Goal: Task Accomplishment & Management: Use online tool/utility

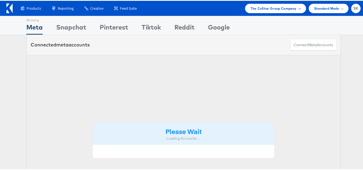
click at [275, 9] on span "The CoStar Group Company" at bounding box center [273, 8] width 46 height 6
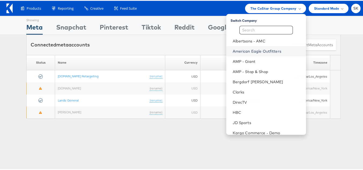
click at [264, 50] on link "American Eagle Outfitters" at bounding box center [266, 50] width 69 height 5
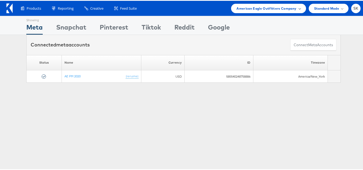
click at [250, 9] on span "American Eagle Outfitters Company" at bounding box center [266, 8] width 60 height 6
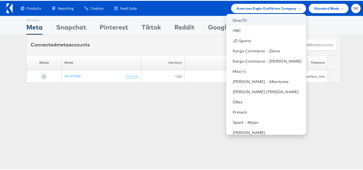
scroll to position [87, 0]
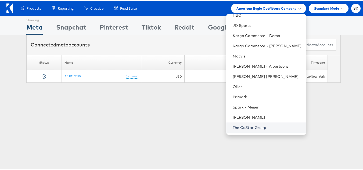
click at [248, 126] on link "The CoStar Group" at bounding box center [266, 126] width 69 height 5
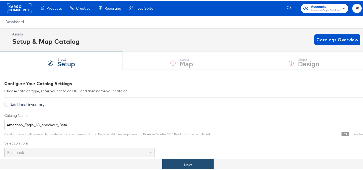
click at [196, 165] on button "Next" at bounding box center [187, 164] width 51 height 12
click at [174, 165] on button "Next" at bounding box center [187, 164] width 51 height 12
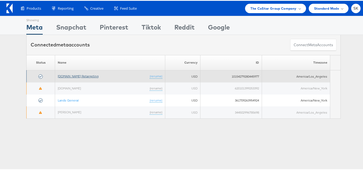
click at [81, 76] on link "[DOMAIN_NAME] Retargeting" at bounding box center [78, 75] width 41 height 4
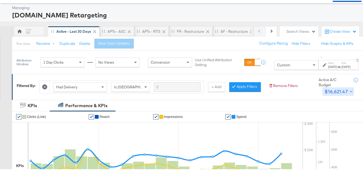
scroll to position [54, 0]
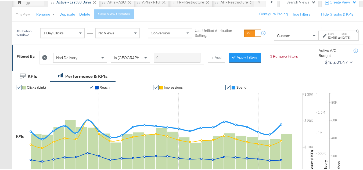
click at [279, 38] on div "Custom" at bounding box center [296, 34] width 44 height 9
click at [328, 39] on div "[DATE]" at bounding box center [332, 37] width 9 height 4
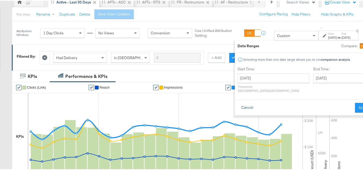
click at [237, 102] on button "Cancel" at bounding box center [246, 107] width 19 height 10
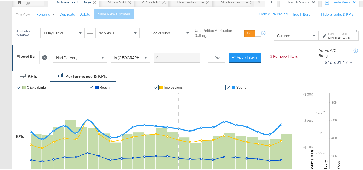
click at [281, 34] on div "Custom" at bounding box center [296, 34] width 44 height 9
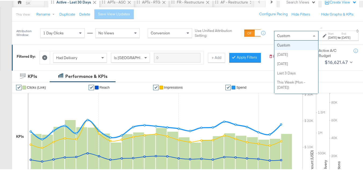
click at [328, 33] on label "Start:" at bounding box center [332, 32] width 9 height 3
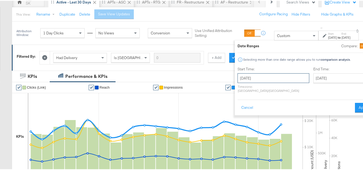
click at [254, 77] on input "[DATE]" at bounding box center [273, 77] width 72 height 10
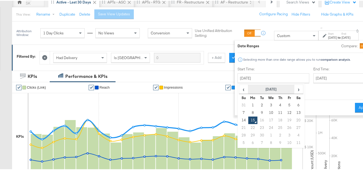
click at [253, 87] on th "[DATE]" at bounding box center [271, 88] width 46 height 9
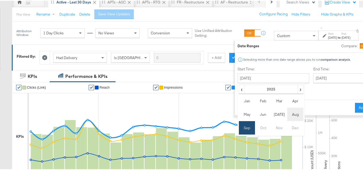
click at [287, 117] on td "Aug" at bounding box center [295, 113] width 16 height 13
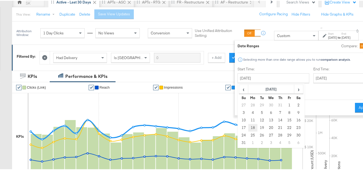
click at [248, 128] on td "18" at bounding box center [252, 127] width 9 height 8
type input "[DATE]"
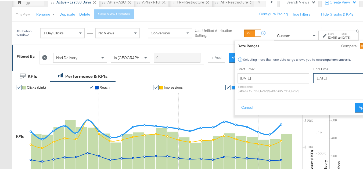
click at [313, 82] on input "[DATE]" at bounding box center [341, 77] width 56 height 10
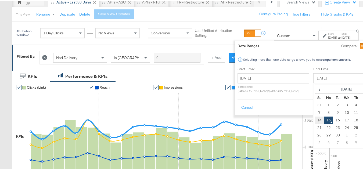
click at [315, 120] on td "14" at bounding box center [319, 120] width 9 height 8
type input "[DATE]"
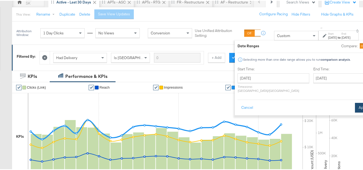
click at [355, 104] on button "Apply" at bounding box center [363, 107] width 17 height 10
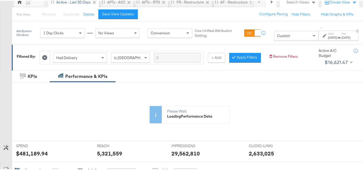
scroll to position [0, 0]
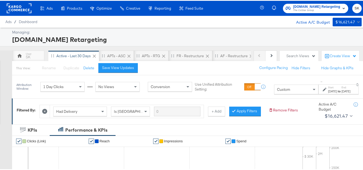
click at [311, 11] on span "The CoStar Group" at bounding box center [316, 10] width 47 height 4
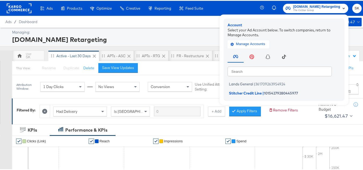
click at [19, 12] on rect at bounding box center [19, 8] width 25 height 10
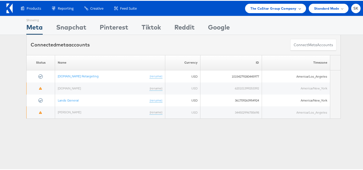
click at [271, 9] on span "The CoStar Group Company" at bounding box center [273, 8] width 46 height 6
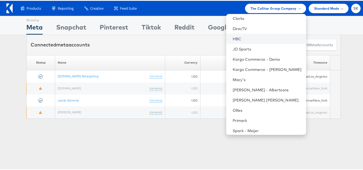
scroll to position [60, 0]
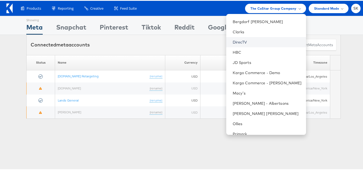
click at [238, 43] on link "DirecTV" at bounding box center [266, 41] width 69 height 5
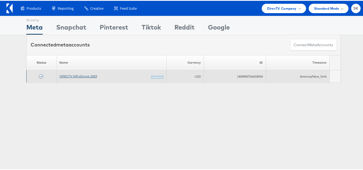
click at [83, 77] on link "DIRECTV SAT+Device 2023" at bounding box center [78, 75] width 37 height 4
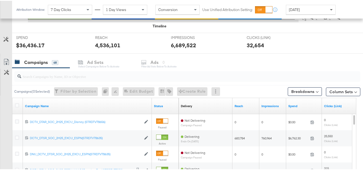
scroll to position [215, 0]
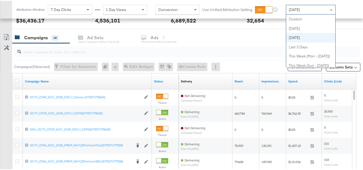
click at [300, 10] on span "Yesterday" at bounding box center [294, 8] width 11 height 5
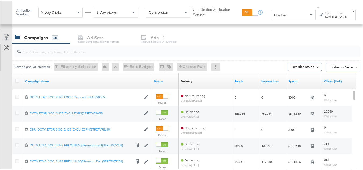
click at [325, 13] on label "Start:" at bounding box center [329, 11] width 9 height 3
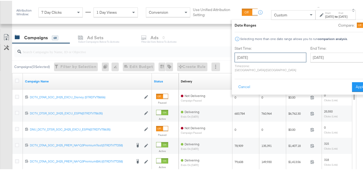
click at [260, 55] on input "September 15th 2025" at bounding box center [270, 57] width 72 height 10
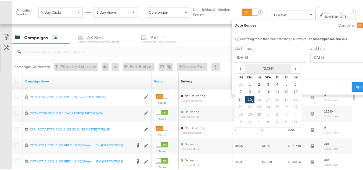
click at [263, 64] on th "September 2025" at bounding box center [268, 67] width 46 height 9
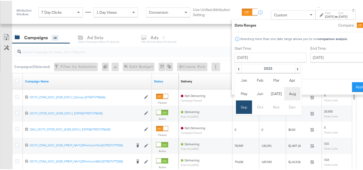
click at [284, 94] on td "Aug" at bounding box center [292, 92] width 16 height 13
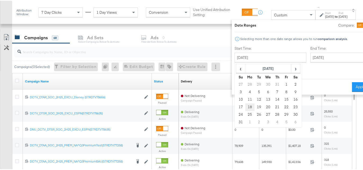
click at [245, 110] on td "18" at bounding box center [249, 107] width 9 height 8
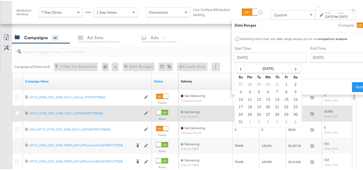
type input "August 18th 2025"
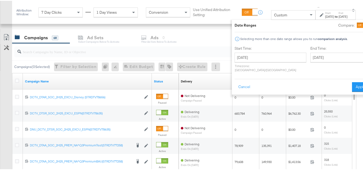
click at [343, 52] on div "Start Time: August 18th 2025 ‹ August 2025 › Su Mo Tu We Th Fr Sa 27 28 29 30 3…" at bounding box center [301, 59] width 134 height 28
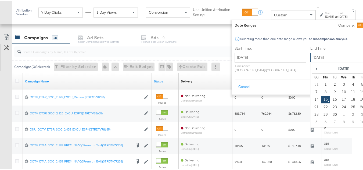
click at [332, 56] on input "September 15th 2025" at bounding box center [338, 57] width 56 height 10
click at [312, 100] on td "14" at bounding box center [316, 99] width 9 height 8
type input "September 14th 2025"
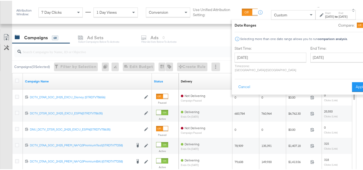
click at [352, 88] on div "Date Ranges Compare: Selecting more than one date range allows you to run compa…" at bounding box center [302, 56] width 140 height 75
click at [352, 85] on button "Apply" at bounding box center [360, 86] width 17 height 10
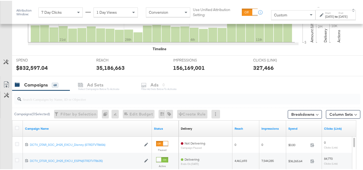
scroll to position [200, 0]
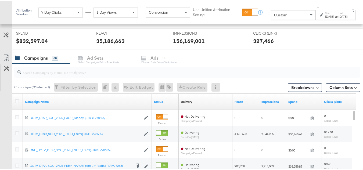
click at [40, 75] on div at bounding box center [187, 71] width 346 height 11
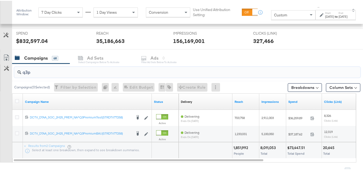
type input "q3p"
click at [19, 98] on div at bounding box center [18, 101] width 10 height 10
click at [18, 100] on icon at bounding box center [17, 100] width 4 height 4
click at [0, 0] on input "checkbox" at bounding box center [0, 0] width 0 height 0
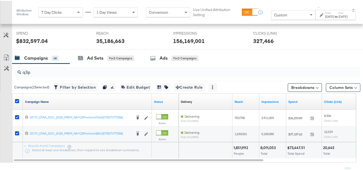
click at [50, 101] on link "Campaign Name" at bounding box center [87, 101] width 125 height 4
click at [50, 101] on link "Campaign Name ↓" at bounding box center [87, 101] width 125 height 4
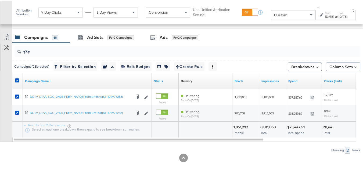
scroll to position [227, 0]
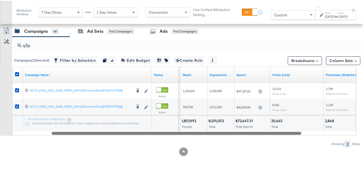
drag, startPoint x: 252, startPoint y: 132, endPoint x: 287, endPoint y: 133, distance: 35.5
click at [287, 133] on div at bounding box center [176, 132] width 249 height 5
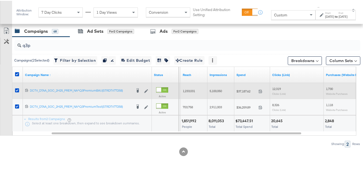
click at [246, 93] on div "$37,187.62 37187.62" at bounding box center [252, 90] width 36 height 8
copy div "$37,187.62"
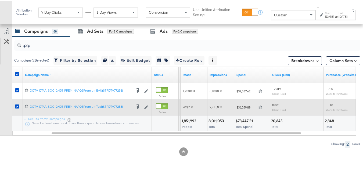
click at [238, 108] on span "$36,259.89" at bounding box center [246, 106] width 20 height 4
click at [238, 108] on div "$36,259.89 36259.89" at bounding box center [252, 106] width 36 height 8
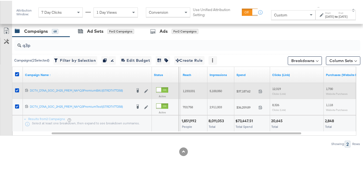
click at [185, 90] on span "1,233,031" at bounding box center [189, 90] width 12 height 4
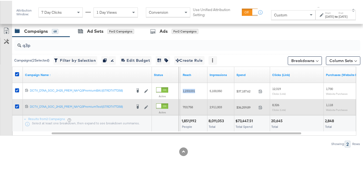
copy span "1,233,031"
click at [189, 108] on span "703,758" at bounding box center [188, 106] width 10 height 4
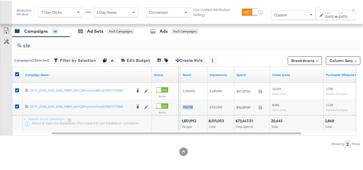
copy span "703,758"
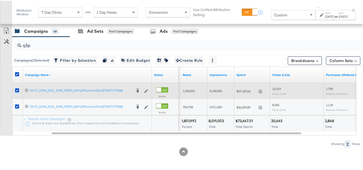
click at [211, 90] on span "5,100,050" at bounding box center [215, 90] width 12 height 4
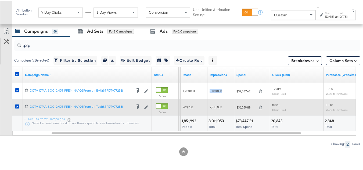
copy span "5,100,050"
click at [225, 112] on div "2,911,003" at bounding box center [220, 106] width 27 height 16
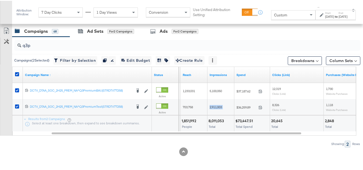
copy span "2,911,003"
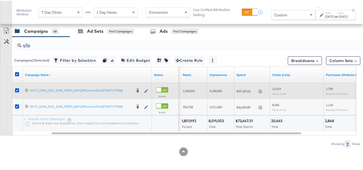
click at [281, 92] on sub "Clicks (Link)" at bounding box center [279, 92] width 14 height 3
click at [278, 87] on span "12,319" at bounding box center [276, 88] width 9 height 4
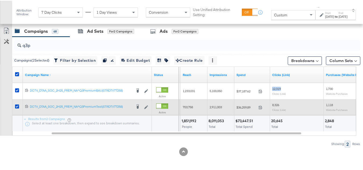
copy span "12,319"
click at [274, 100] on div "8,326 Clicks (Link)" at bounding box center [297, 106] width 54 height 13
copy span "8,326"
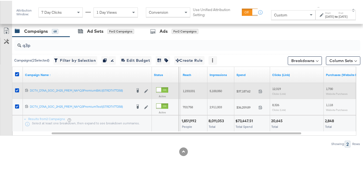
click at [325, 86] on div "1,730 Website Purchases" at bounding box center [350, 90] width 54 height 13
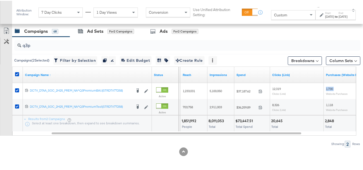
copy span "1,730"
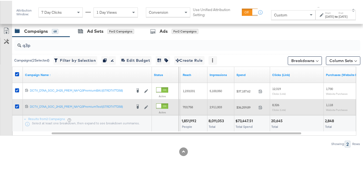
click at [329, 103] on span "1,118" at bounding box center [329, 104] width 7 height 4
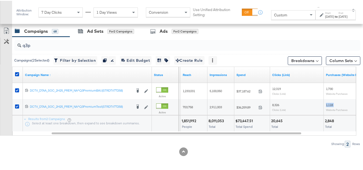
copy span "1,118"
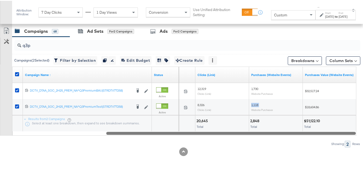
click at [310, 133] on div at bounding box center [184, 132] width 344 height 5
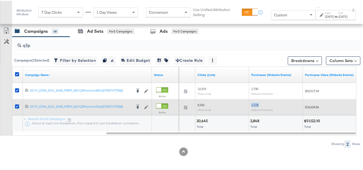
click at [276, 100] on div "1,118 Website Purchases" at bounding box center [276, 106] width 54 height 13
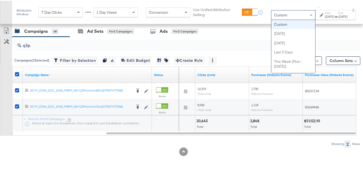
click at [287, 16] on div "Custom" at bounding box center [293, 14] width 44 height 9
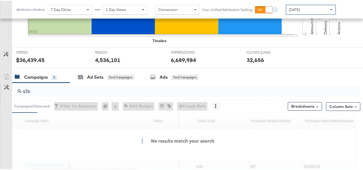
scroll to position [221, 0]
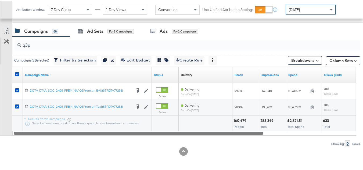
drag, startPoint x: 366, startPoint y: 133, endPoint x: 75, endPoint y: 137, distance: 290.5
click at [75, 137] on div "q3p Campaigns ( 2 Selected) Filter by Selection Filter 2 campaigns Duplicate 2 …" at bounding box center [180, 91] width 360 height 110
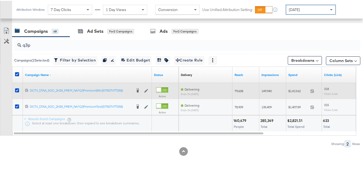
click at [290, 93] on div "$1,413.62 1413.62" at bounding box center [304, 90] width 36 height 8
copy div "$1,413.62"
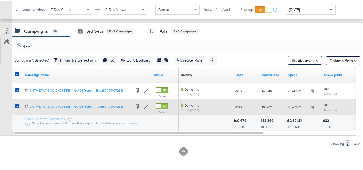
click at [292, 103] on div "$1,407.89 1407.89" at bounding box center [304, 106] width 36 height 8
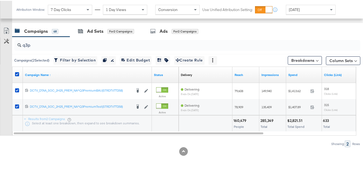
click at [300, 164] on div "KPIs Performance & KPIs Customize KPIs ✔ Clicks (Link) ✔ Reach ✔ Impressions ✔ …" at bounding box center [183, 27] width 367 height 285
click at [300, 11] on span "Yesterday" at bounding box center [294, 8] width 11 height 5
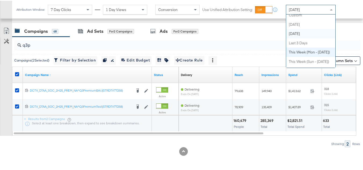
scroll to position [0, 0]
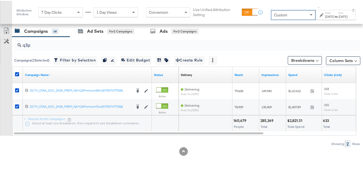
click at [325, 16] on div "Sep 15th 2025" at bounding box center [329, 16] width 9 height 4
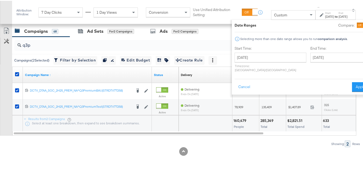
click at [273, 50] on label "Start Time:" at bounding box center [270, 47] width 72 height 5
click at [271, 51] on div "Start Time: September 15th 2025 ‹ September 2025 › Su Mo Tu We Th Fr Sa 31 1 2 …" at bounding box center [270, 59] width 72 height 28
click at [270, 52] on input "September 15th 2025" at bounding box center [270, 57] width 72 height 10
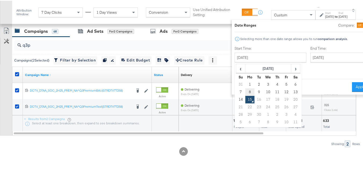
click at [245, 89] on td "8" at bounding box center [249, 92] width 9 height 8
type input "September 8th 2025"
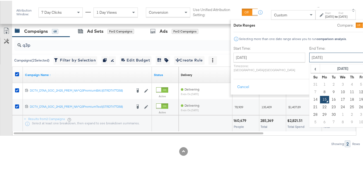
click at [320, 52] on input "September 15th 2025" at bounding box center [337, 57] width 56 height 10
click at [311, 101] on td "14" at bounding box center [315, 99] width 9 height 8
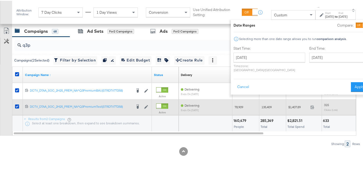
type input "September 14th 2025"
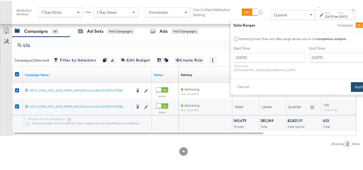
click at [351, 83] on button "Apply" at bounding box center [359, 86] width 17 height 10
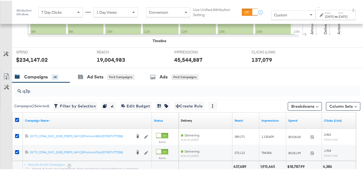
scroll to position [227, 0]
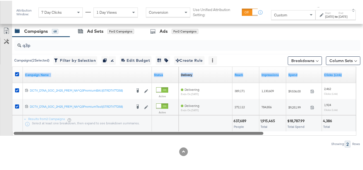
drag, startPoint x: 196, startPoint y: 135, endPoint x: 281, endPoint y: 134, distance: 85.1
click at [281, 134] on div "Campaign Name ↑ Status Delivery Sorting Unavailable Reach Impressions Spend Cli…" at bounding box center [184, 100] width 344 height 69
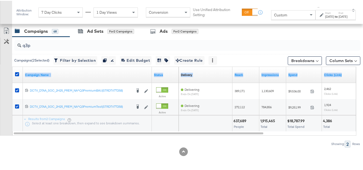
click at [271, 122] on div "1,915,465" at bounding box center [268, 120] width 16 height 5
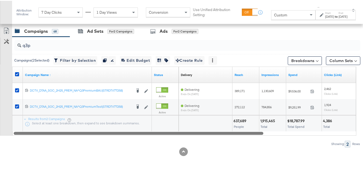
drag, startPoint x: 255, startPoint y: 133, endPoint x: 6, endPoint y: 140, distance: 248.6
click at [0, 141] on div "q3p Campaigns ( 2 Selected) Filter by Selection Filter 2 campaigns Duplicate 2 …" at bounding box center [180, 91] width 360 height 110
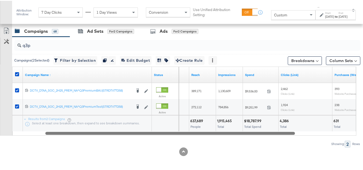
drag, startPoint x: 244, startPoint y: 132, endPoint x: 259, endPoint y: 134, distance: 15.5
click at [259, 134] on div at bounding box center [169, 132] width 249 height 5
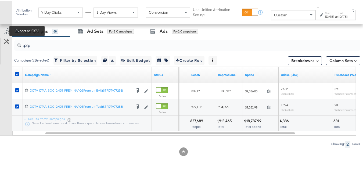
click at [6, 31] on icon at bounding box center [6, 30] width 6 height 6
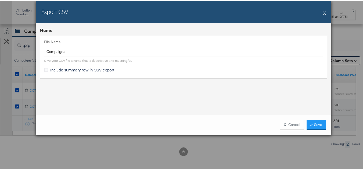
click at [50, 69] on span "Include summary row in CSV export" at bounding box center [82, 68] width 64 height 5
click at [0, 0] on input "Include summary row in CSV export" at bounding box center [0, 0] width 0 height 0
click at [315, 123] on link "Save" at bounding box center [315, 124] width 19 height 10
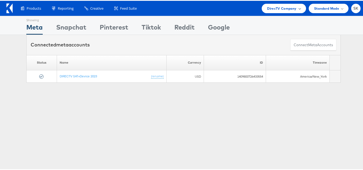
click at [277, 8] on span "DirecTV Company" at bounding box center [281, 8] width 29 height 6
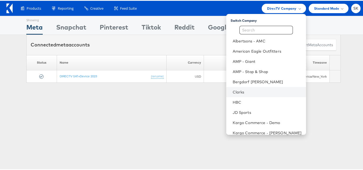
scroll to position [87, 0]
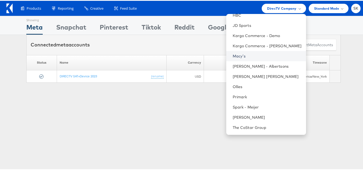
click at [234, 56] on link "Macy's" at bounding box center [266, 55] width 69 height 5
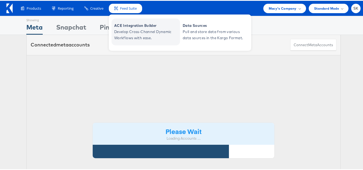
click at [132, 32] on span "Develop Cross-Channel Dynamic Workflows with ease." at bounding box center [146, 34] width 64 height 12
